Goal: Book appointment/travel/reservation

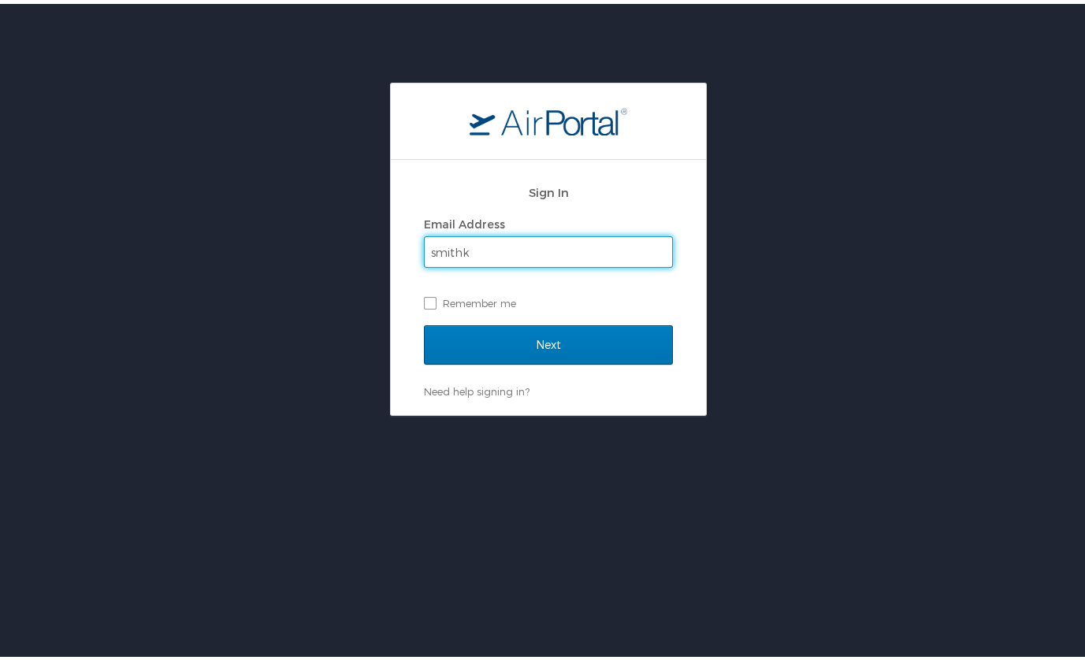
type input "[EMAIL_ADDRESS][DOMAIN_NAME]"
click at [424, 299] on label "Remember me" at bounding box center [548, 300] width 249 height 24
click at [424, 299] on input "Remember me" at bounding box center [429, 298] width 10 height 10
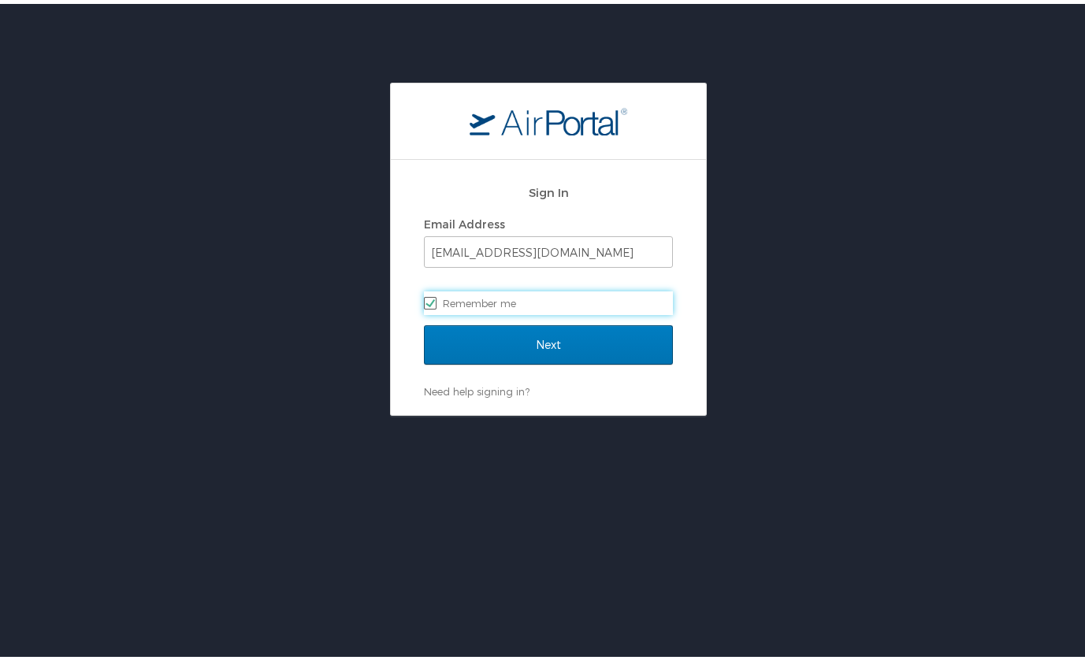
click at [424, 299] on label "Remember me" at bounding box center [548, 300] width 249 height 24
click at [424, 299] on input "Remember me" at bounding box center [429, 298] width 10 height 10
checkbox input "false"
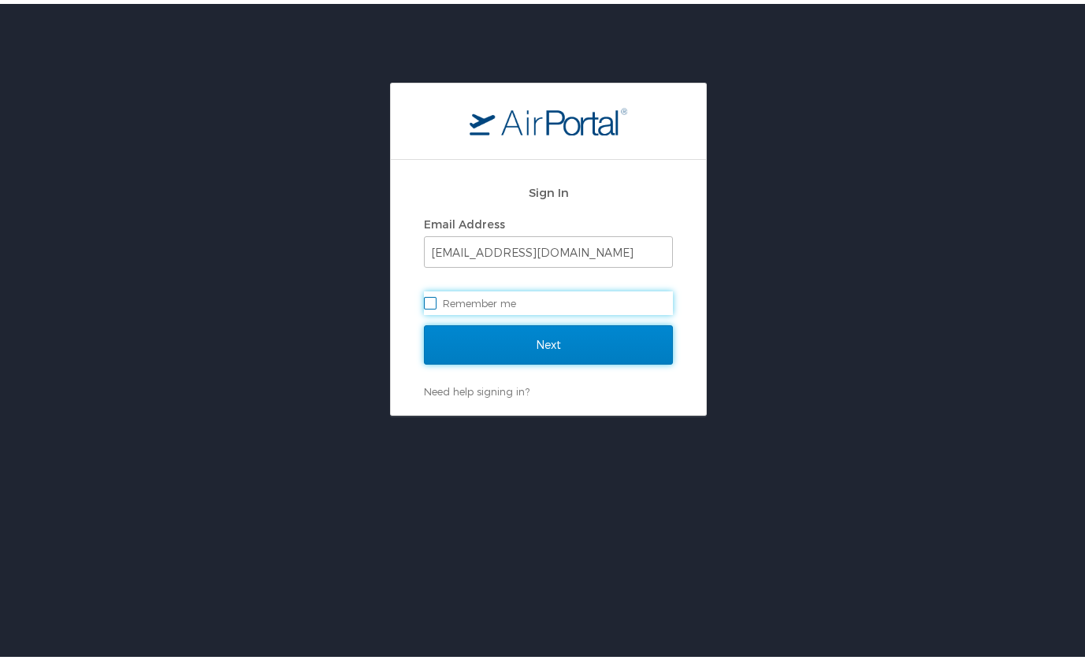
click at [490, 337] on input "Next" at bounding box center [548, 341] width 249 height 39
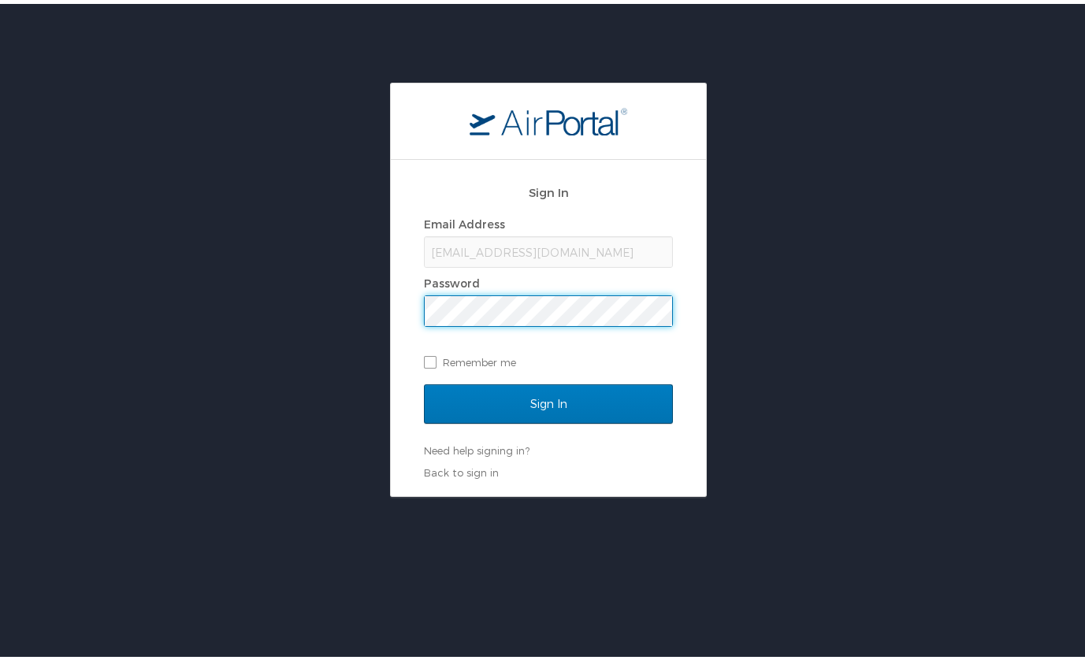
click at [424, 381] on input "Sign In" at bounding box center [548, 400] width 249 height 39
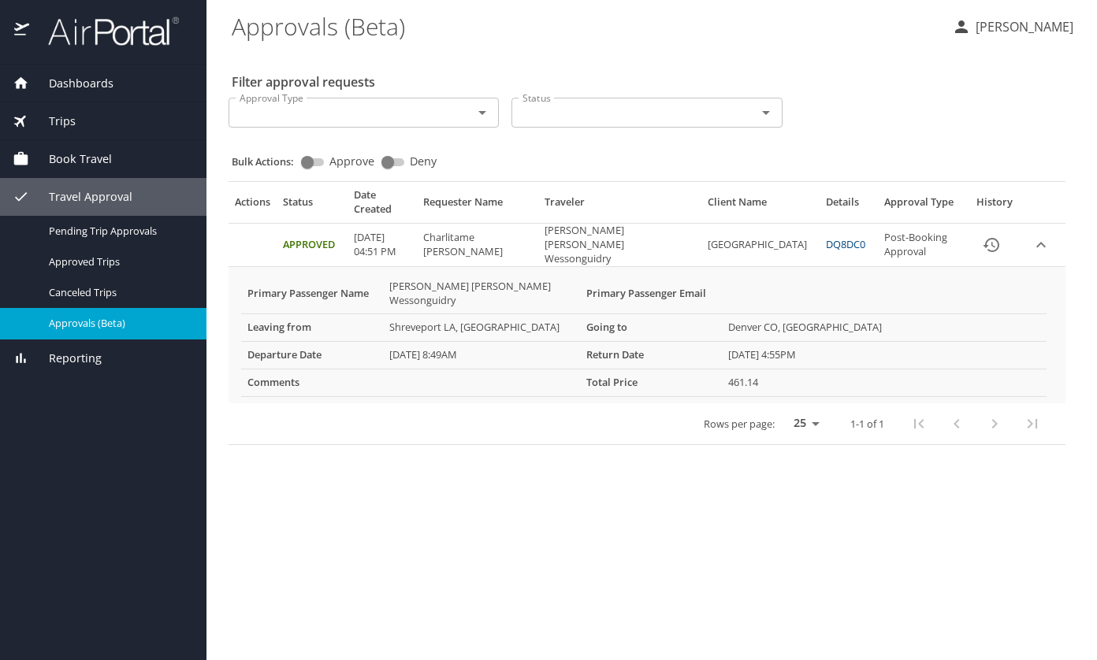
click at [103, 163] on span "Book Travel" at bounding box center [70, 159] width 83 height 17
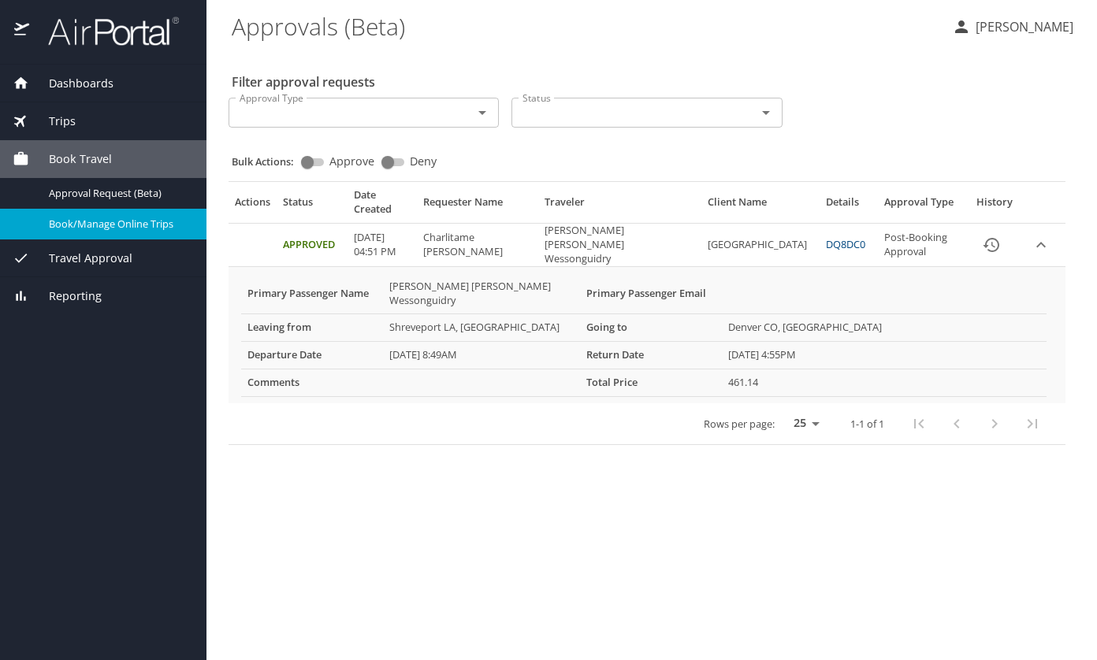
click at [102, 220] on span "Book/Manage Online Trips" at bounding box center [118, 224] width 139 height 15
